Goal: Task Accomplishment & Management: Use online tool/utility

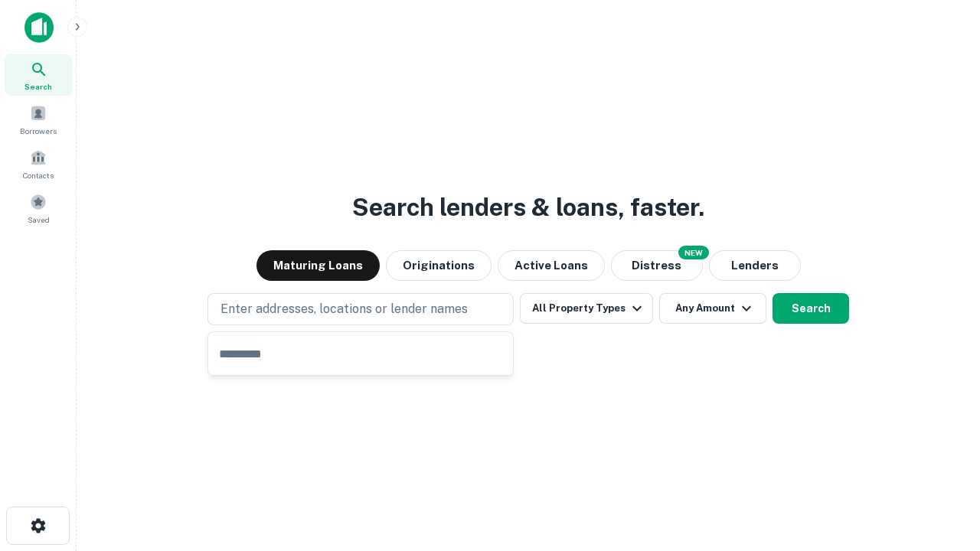
type input "**********"
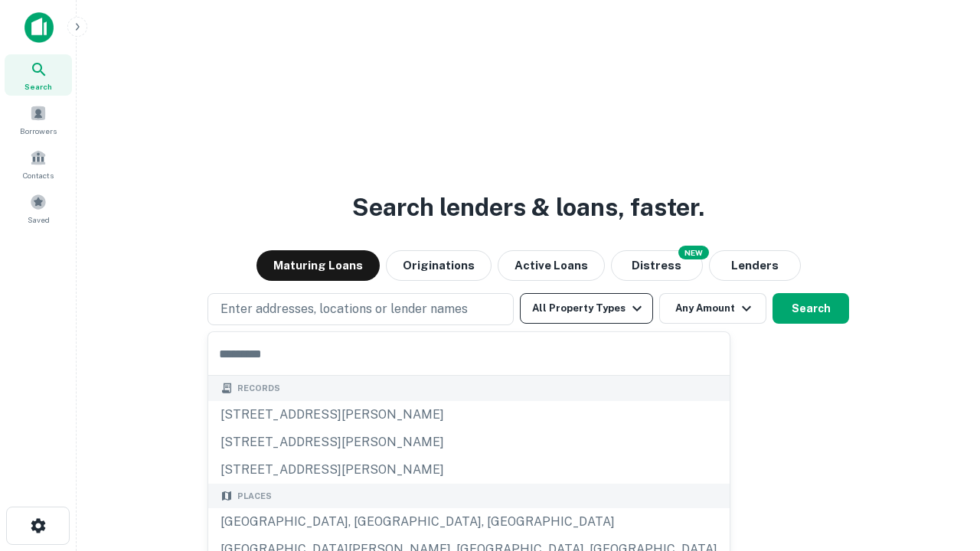
click at [586, 308] on button "All Property Types" at bounding box center [586, 308] width 133 height 31
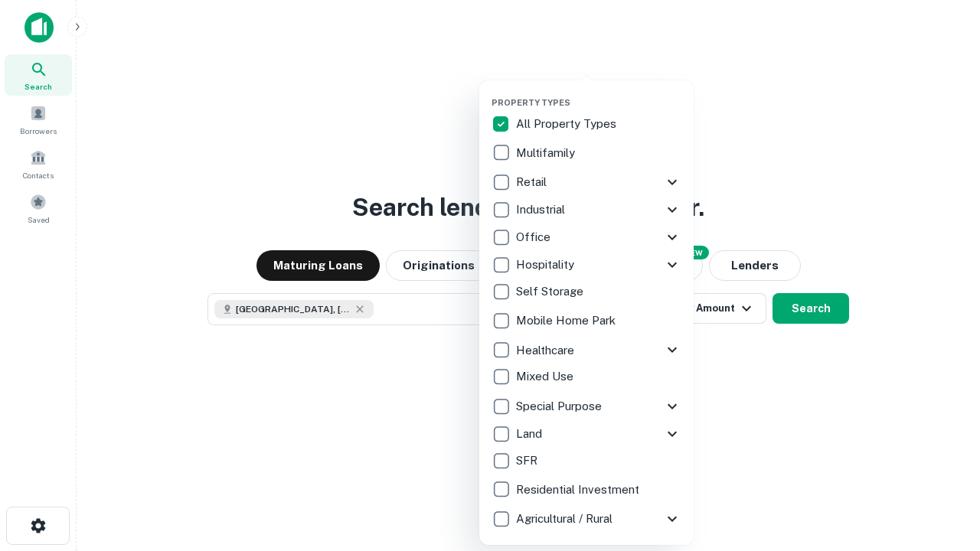
click at [599, 93] on button "button" at bounding box center [598, 93] width 214 height 1
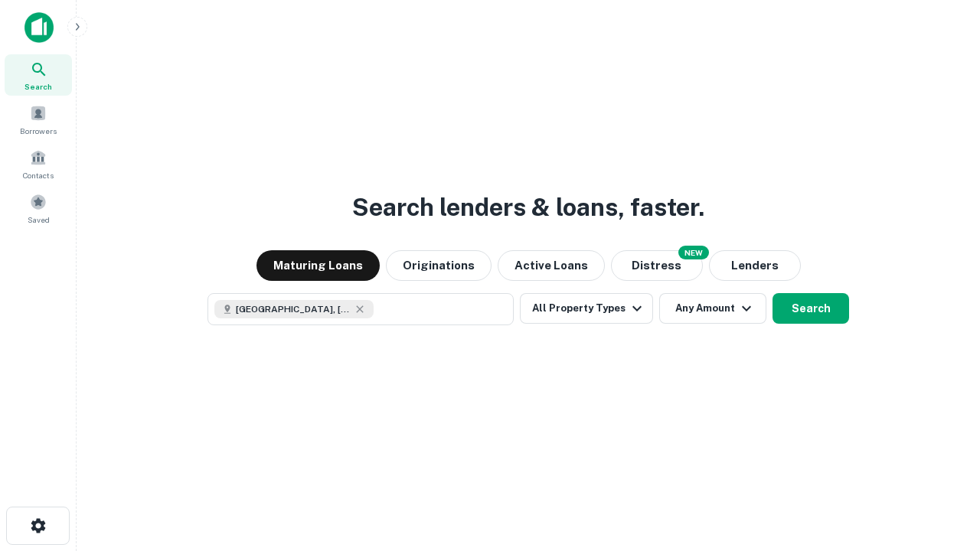
scroll to position [24, 0]
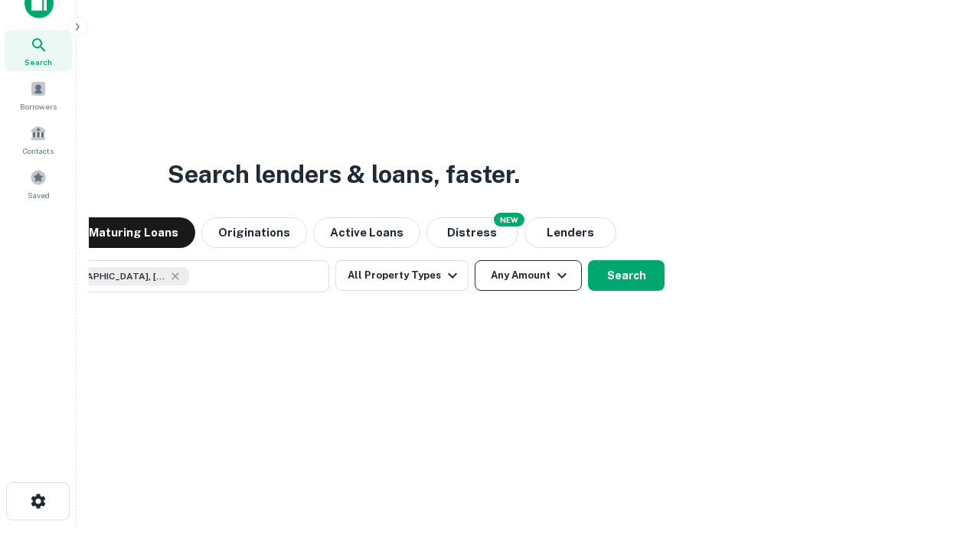
click at [475, 260] on button "Any Amount" at bounding box center [528, 275] width 107 height 31
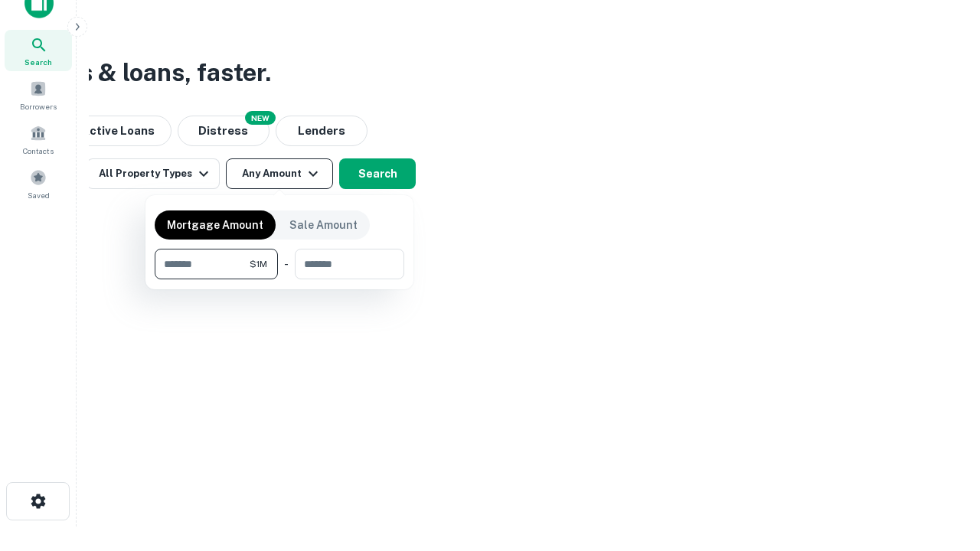
type input "*******"
click at [279, 279] on button "button" at bounding box center [280, 279] width 250 height 1
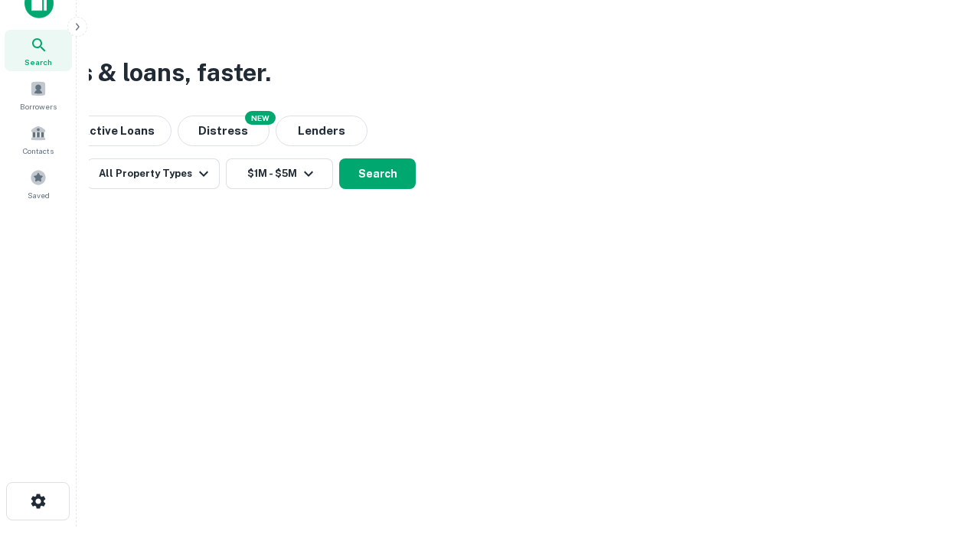
scroll to position [24, 0]
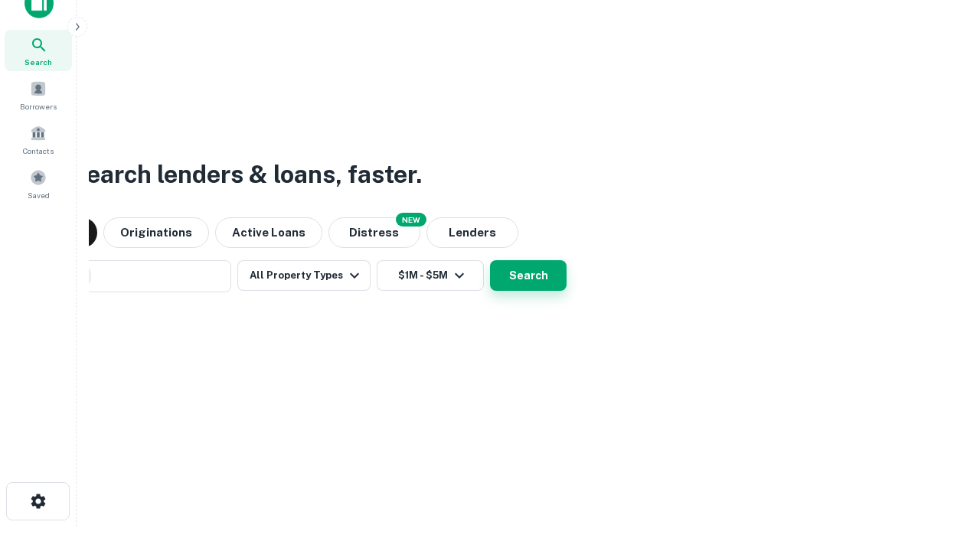
click at [490, 260] on button "Search" at bounding box center [528, 275] width 77 height 31
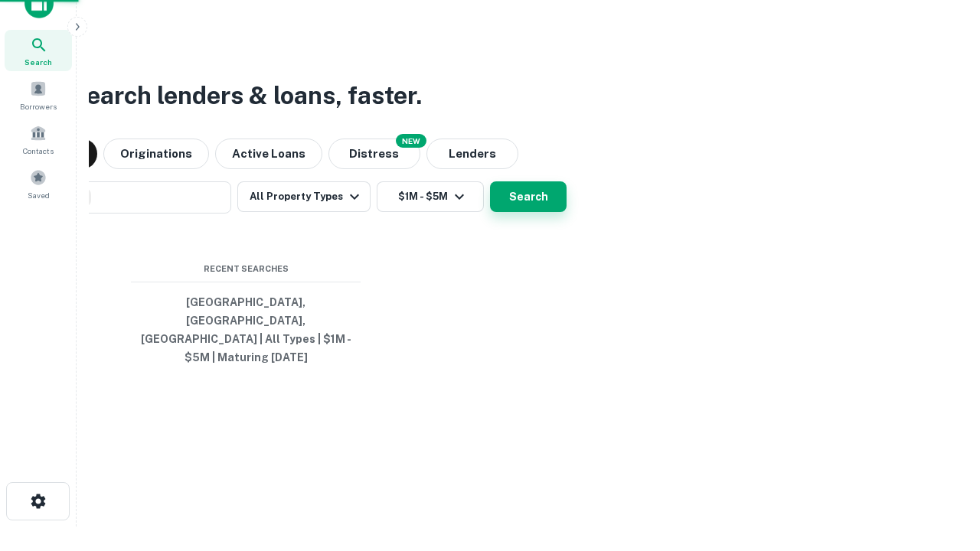
scroll to position [50, 433]
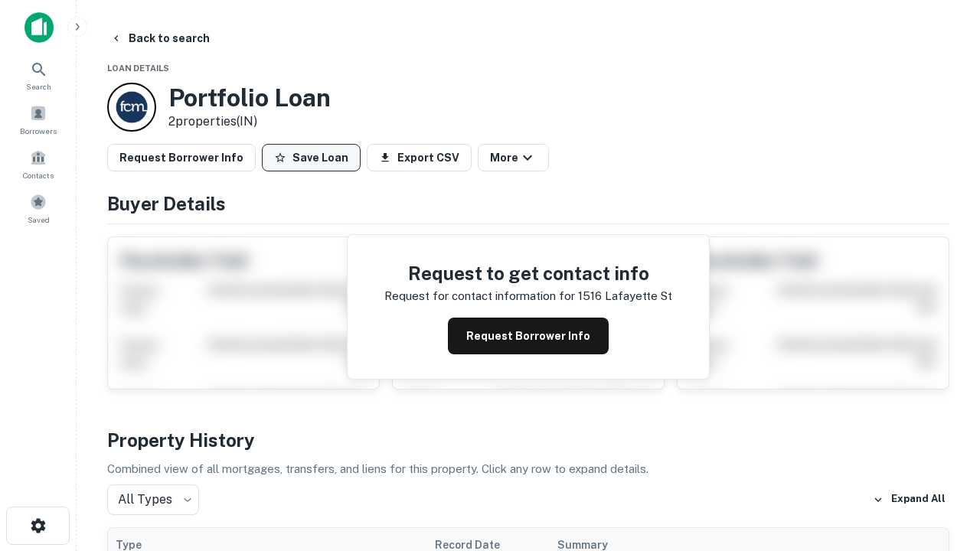
click at [311, 158] on button "Save Loan" at bounding box center [311, 158] width 99 height 28
click at [315, 158] on button "Save Loan" at bounding box center [311, 158] width 99 height 28
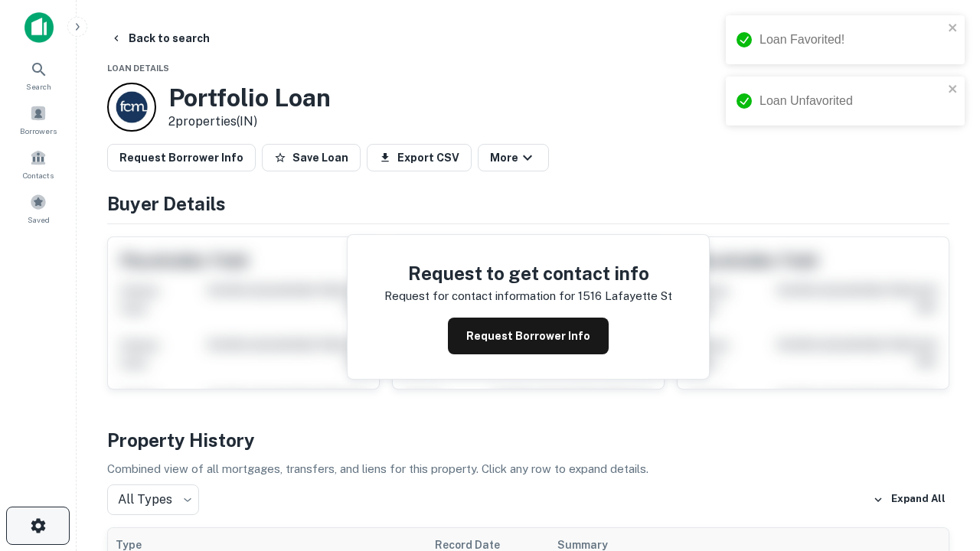
click at [38, 526] on icon "button" at bounding box center [38, 526] width 18 height 18
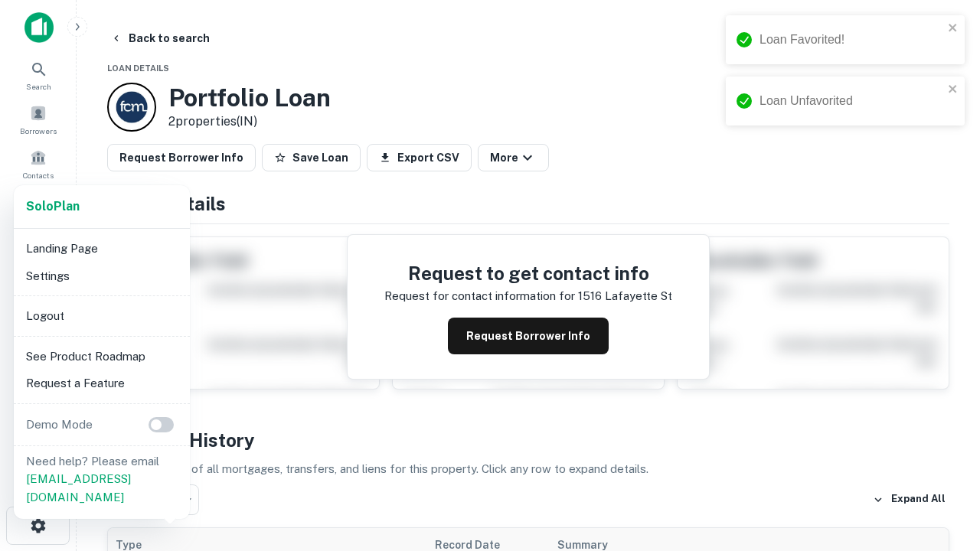
click at [101, 315] on li "Logout" at bounding box center [102, 316] width 164 height 28
